Goal: Find specific page/section: Find specific page/section

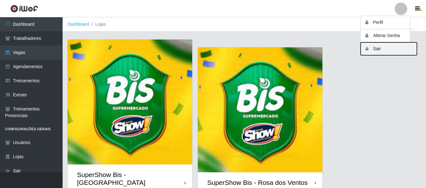
click at [391, 50] on button "Sair" at bounding box center [389, 48] width 56 height 13
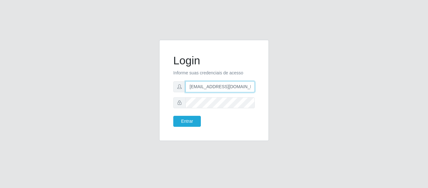
drag, startPoint x: 245, startPoint y: 87, endPoint x: 219, endPoint y: 86, distance: 25.4
click at [219, 86] on input "[EMAIL_ADDRESS][DOMAIN_NAME]" at bounding box center [220, 86] width 69 height 11
type input "[EMAIL_ADDRESS][DOMAIN_NAME]"
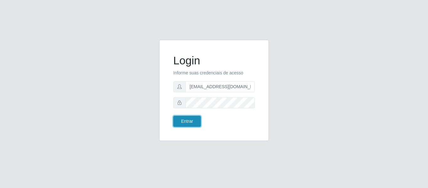
click at [189, 121] on button "Entrar" at bounding box center [187, 121] width 28 height 11
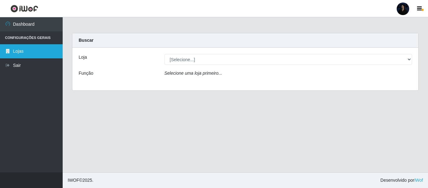
click at [27, 55] on link "Lojas" at bounding box center [31, 51] width 63 height 14
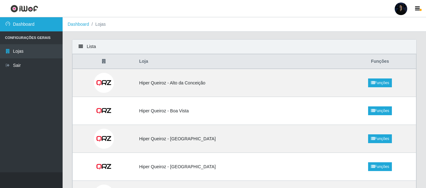
click at [40, 28] on link "Dashboard" at bounding box center [31, 24] width 63 height 14
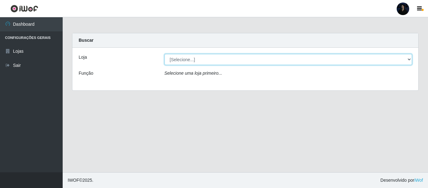
click at [194, 59] on select "[Selecione...] Hiper Queiroz - Alto da Conceição Hiper Queiroz - Boa Vista Hipe…" at bounding box center [289, 59] width 248 height 11
select select "514"
click at [165, 54] on select "[Selecione...] Hiper Queiroz - Alto da Conceição Hiper Queiroz - Boa Vista Hipe…" at bounding box center [289, 59] width 248 height 11
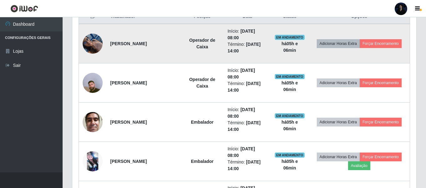
scroll to position [219, 0]
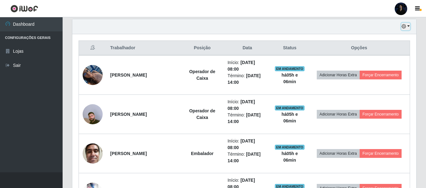
click at [407, 26] on button "button" at bounding box center [406, 26] width 9 height 7
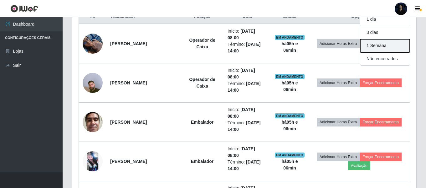
click at [382, 44] on button "1 Semana" at bounding box center [386, 45] width 50 height 13
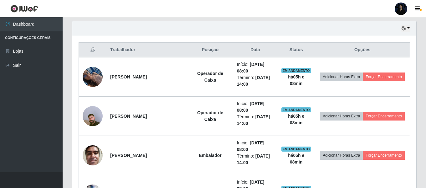
scroll to position [251, 0]
